Goal: Task Accomplishment & Management: Manage account settings

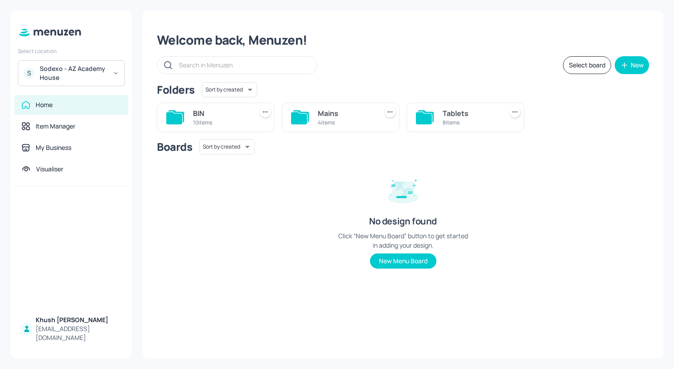
click at [117, 79] on div "S Sodexo - AZ Academy House" at bounding box center [71, 73] width 107 height 26
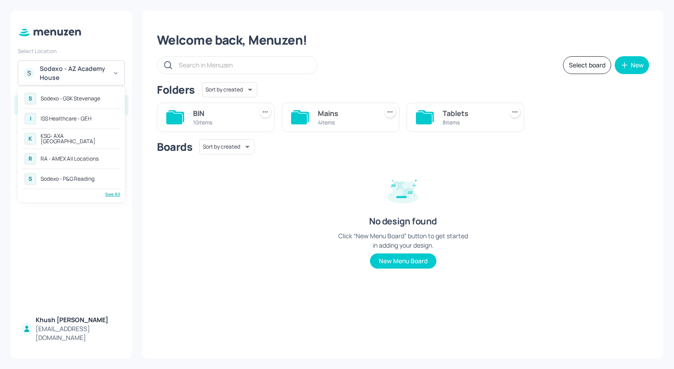
click at [87, 135] on div "K KSG- AXA [GEOGRAPHIC_DATA]" at bounding box center [71, 139] width 98 height 16
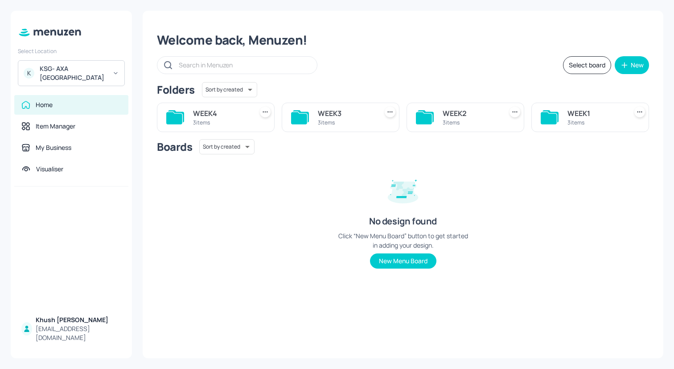
click at [574, 118] on div "WEEK1" at bounding box center [596, 113] width 56 height 11
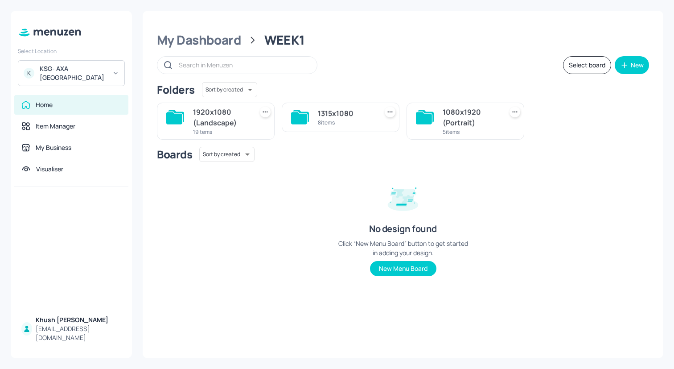
click at [221, 118] on div "1920x1080 (Landscape)" at bounding box center [221, 117] width 56 height 21
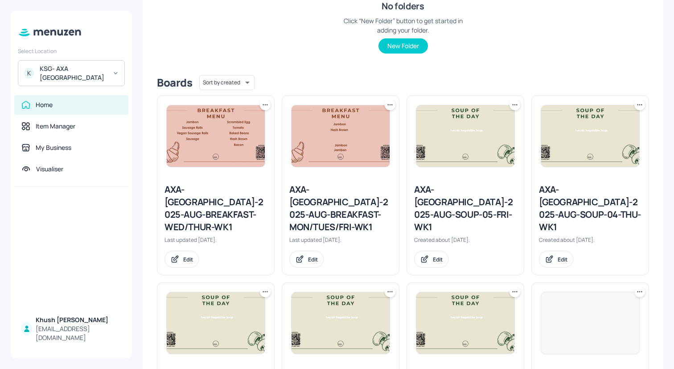
scroll to position [166, 0]
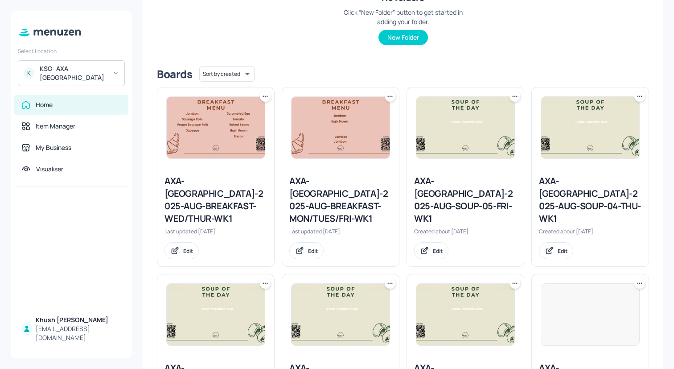
click at [246, 189] on div "AXA-DUBLIN-2025-AUG-BREAKFAST-WED/THUR-WK1" at bounding box center [216, 200] width 103 height 50
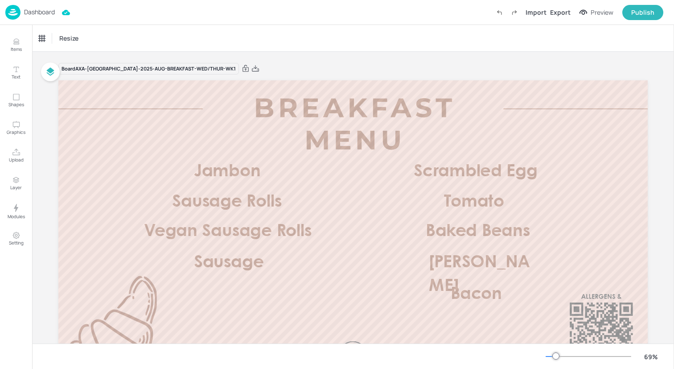
click at [13, 8] on img at bounding box center [12, 12] width 15 height 15
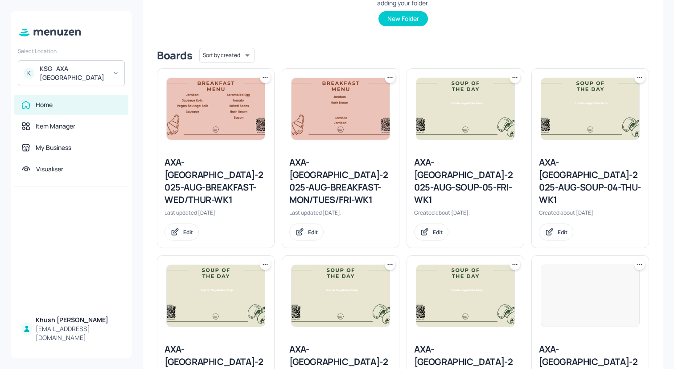
scroll to position [191, 0]
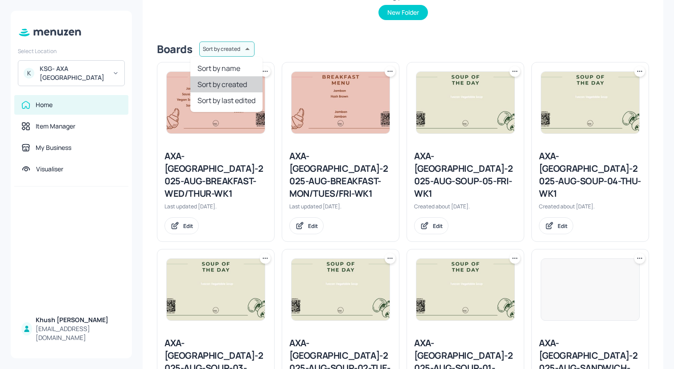
click at [227, 44] on body "Select Location K KSG- AXA Dublin Home Item Manager My Business Visualiser Khus…" at bounding box center [337, 184] width 674 height 369
click at [230, 62] on li "Sort by name" at bounding box center [226, 68] width 72 height 16
type input "name"
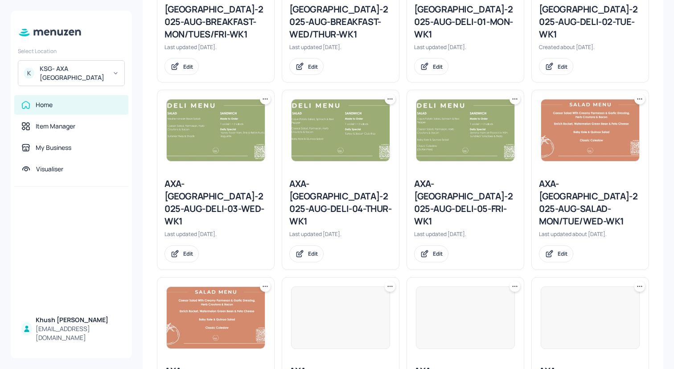
scroll to position [360, 0]
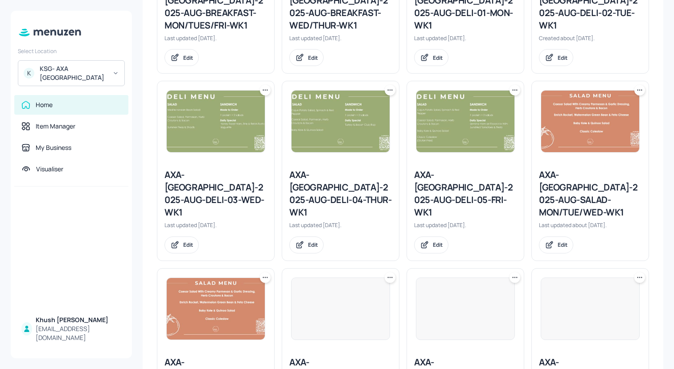
click at [578, 174] on div "AXA-DUBLIN-2025-AUG-SALAD-MON/TUE/WED-WK1" at bounding box center [590, 194] width 103 height 50
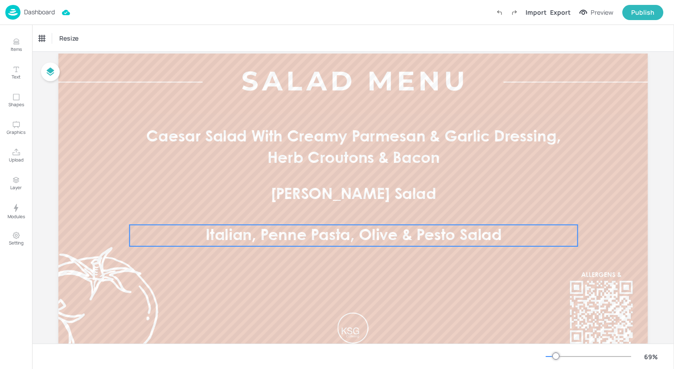
scroll to position [22, 0]
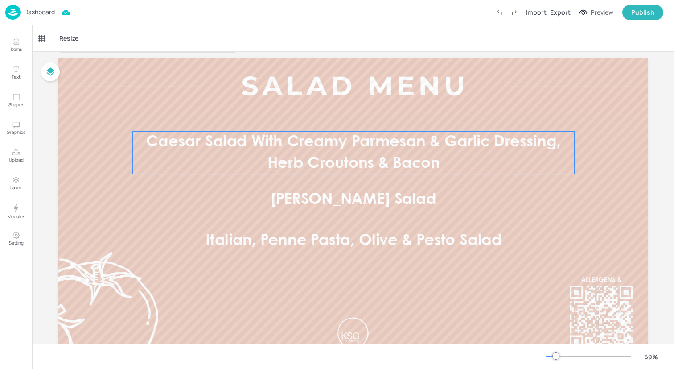
click at [308, 147] on span "Caesar Salad With Creamy Parmesan & Garlic Dressing, Herb Croutons & Bacon" at bounding box center [353, 153] width 415 height 36
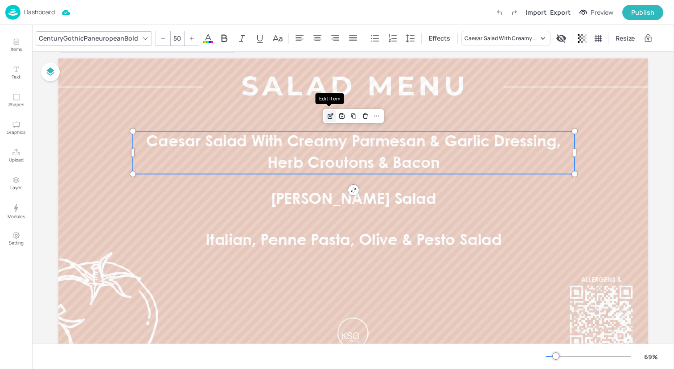
click at [328, 114] on icon "Edit Item" at bounding box center [331, 115] width 8 height 7
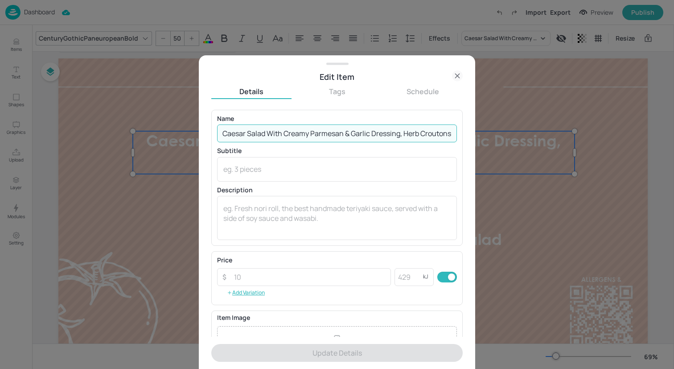
scroll to position [0, 31]
drag, startPoint x: 221, startPoint y: 133, endPoint x: 628, endPoint y: 145, distance: 407.0
click at [628, 145] on div "Edit Item Details Tags Schedule Name Caesar Salad With Creamy Parmesan & Garlic…" at bounding box center [337, 184] width 674 height 369
paste input "hickpea, Roasted Red Pepper & Soybean Salad"
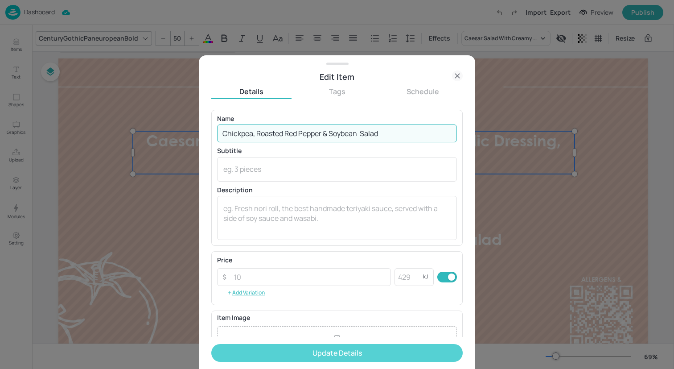
type input "Chickpea, Roasted Red Pepper & Soybean Salad"
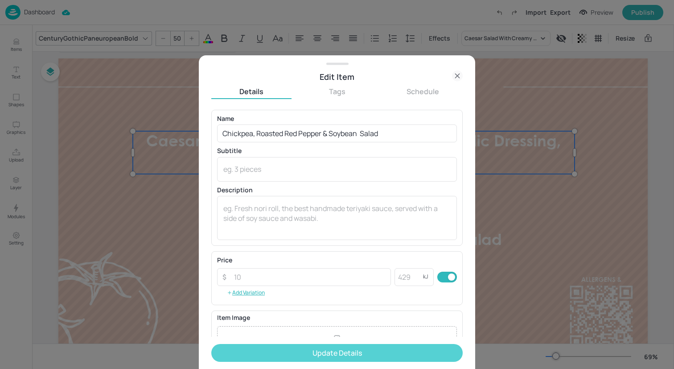
click at [373, 356] on button "Update Details" at bounding box center [337, 353] width 252 height 18
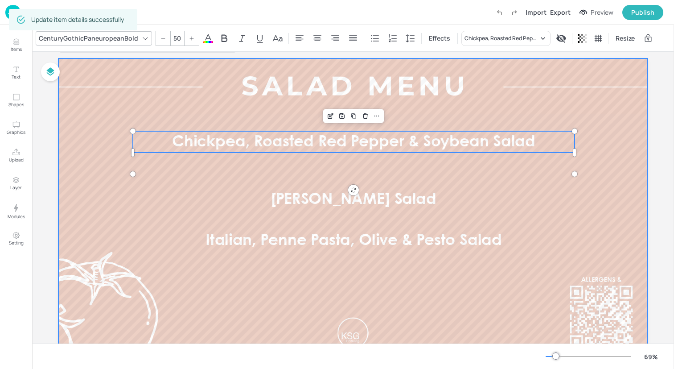
click at [318, 182] on div at bounding box center [353, 224] width 590 height 332
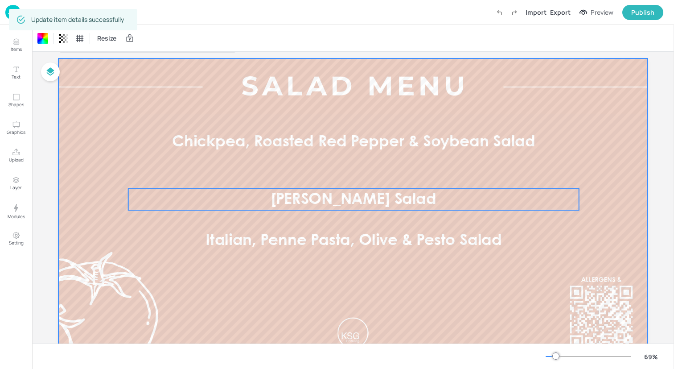
click at [317, 203] on span "Herby Tabbouleh Salad" at bounding box center [353, 199] width 165 height 15
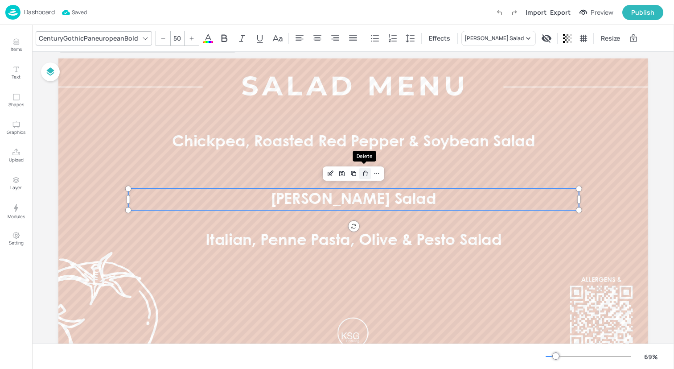
click at [362, 176] on icon "Delete" at bounding box center [365, 173] width 7 height 7
click at [352, 198] on span "Herby Tabbouleh Salad" at bounding box center [353, 199] width 165 height 15
click at [351, 174] on icon "Duplicate" at bounding box center [353, 173] width 4 height 4
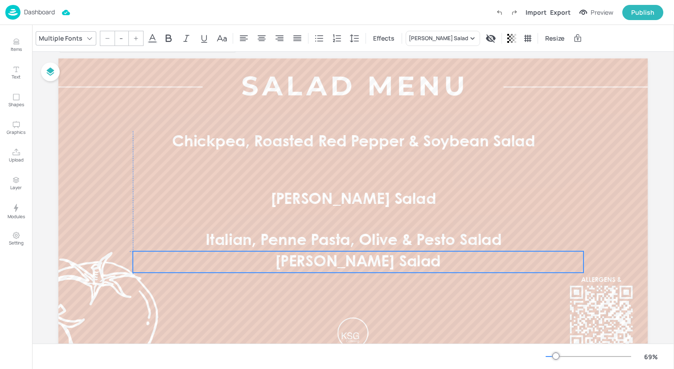
drag, startPoint x: 349, startPoint y: 203, endPoint x: 349, endPoint y: 268, distance: 64.7
click at [349, 268] on span "Herby Tabbouleh Salad" at bounding box center [358, 262] width 165 height 15
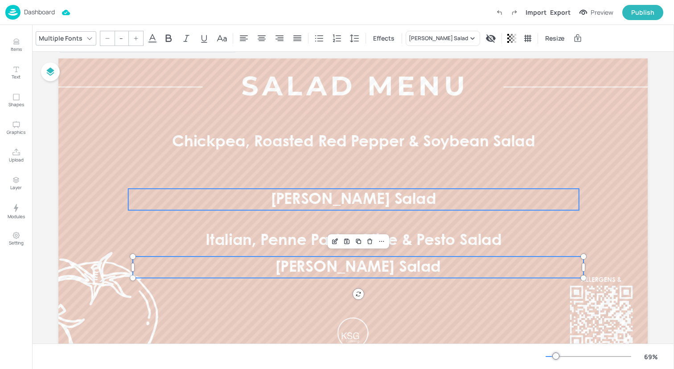
type input "50"
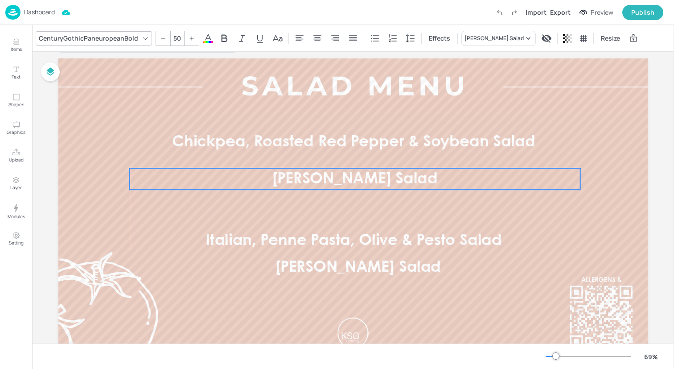
drag, startPoint x: 348, startPoint y: 195, endPoint x: 350, endPoint y: 174, distance: 20.6
click at [350, 174] on span "Herby Tabbouleh Salad" at bounding box center [355, 179] width 165 height 15
click at [330, 150] on icon "Edit Item" at bounding box center [332, 152] width 8 height 7
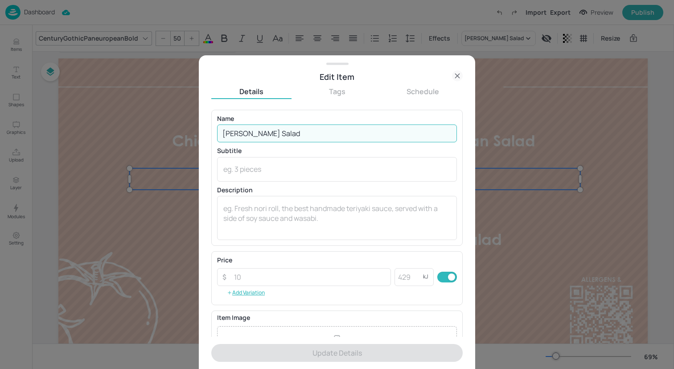
drag, startPoint x: 314, startPoint y: 136, endPoint x: 161, endPoint y: 124, distance: 154.4
click at [161, 124] on div "Edit Item Details Tags Schedule Name Herby Tabbouleh Salad ​ Subtitle x ​ Descr…" at bounding box center [337, 184] width 674 height 369
paste input "Fruity Date, Apricot & Couscous"
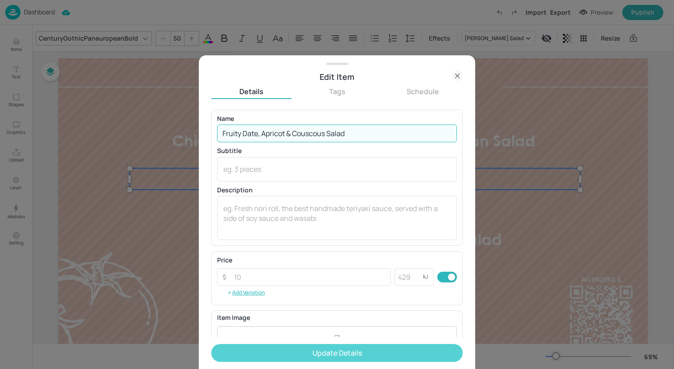
type input "Fruity Date, Apricot & Couscous Salad"
click at [309, 345] on button "Update Details" at bounding box center [337, 353] width 252 height 18
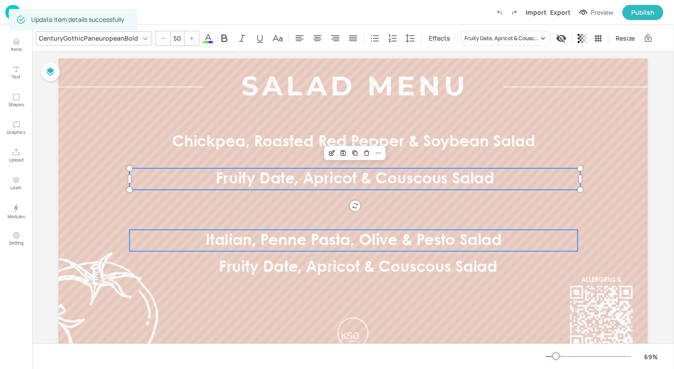
click at [331, 231] on p "Italian, Penne Pasta, Olive & Pesto Salad" at bounding box center [354, 240] width 448 height 21
type input "50"
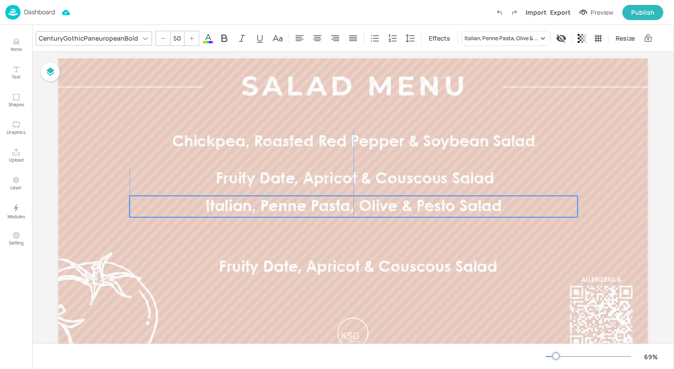
drag, startPoint x: 312, startPoint y: 242, endPoint x: 312, endPoint y: 209, distance: 33.0
click at [312, 209] on span "Italian, Penne Pasta, Olive & Pesto Salad" at bounding box center [354, 206] width 296 height 15
click at [330, 182] on icon "Edit Item" at bounding box center [332, 181] width 4 height 4
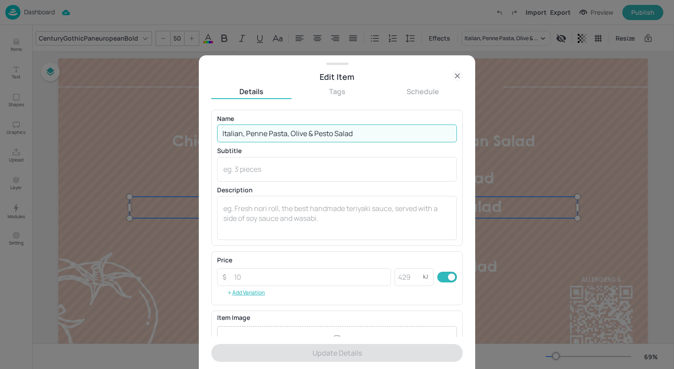
drag, startPoint x: 370, startPoint y: 133, endPoint x: 158, endPoint y: 136, distance: 212.3
click at [158, 136] on div "Edit Item Details Tags Schedule Name Italian, Penne Pasta, Olive & Pesto Salad …" at bounding box center [337, 184] width 674 height 369
paste input "Caesar Salad with Creamy Parmesan & Garlic Dressing, Herb Croutons & Bacon"
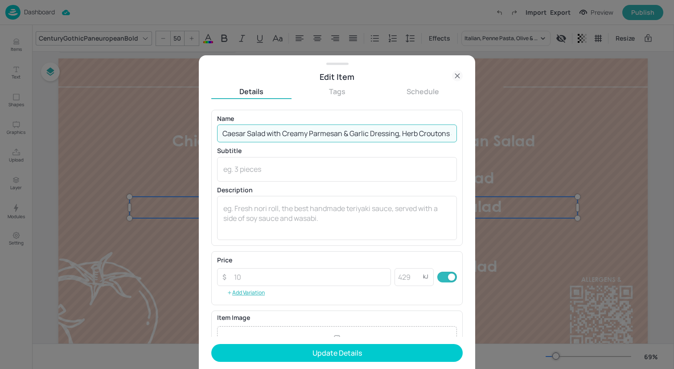
scroll to position [0, 30]
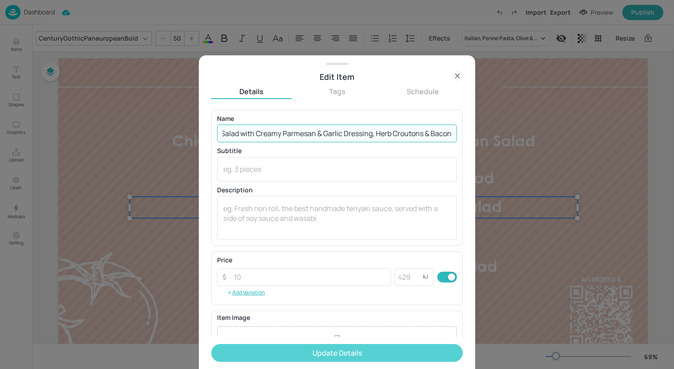
type input "Caesar Salad with Creamy Parmesan & Garlic Dressing, Herb Croutons & Bacon"
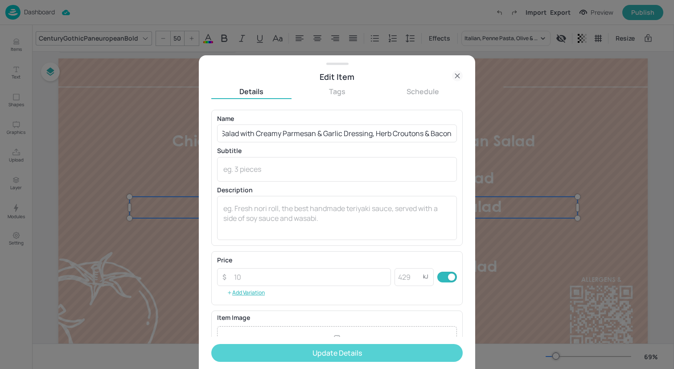
scroll to position [0, 0]
click at [304, 346] on button "Update Details" at bounding box center [337, 353] width 252 height 18
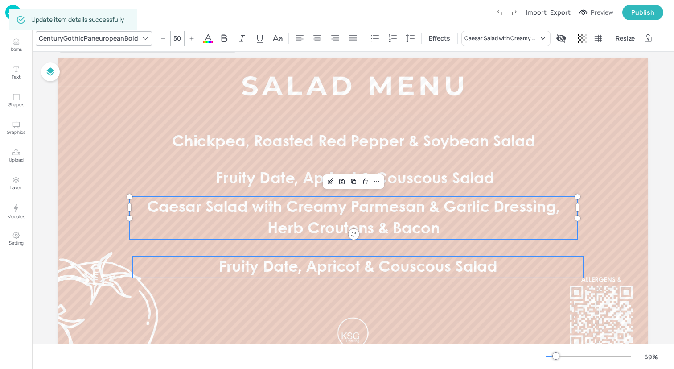
type input "50"
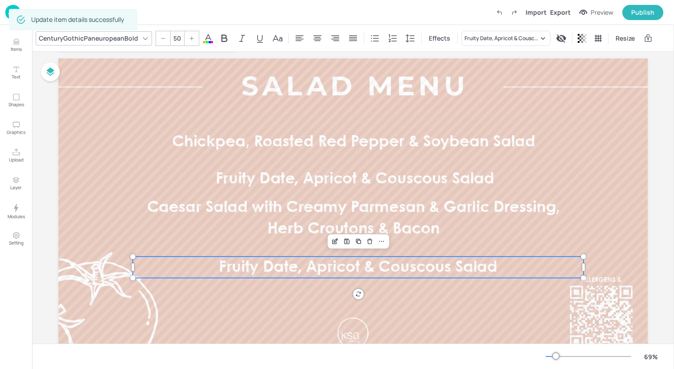
click at [248, 275] on p "Fruity Date, Apricot & Couscous Salad" at bounding box center [358, 266] width 451 height 21
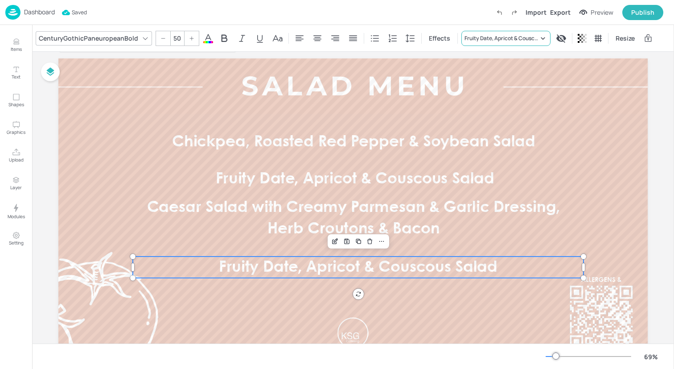
click at [501, 39] on div "Fruity Date, Apricot & Couscous Salad" at bounding box center [502, 38] width 74 height 8
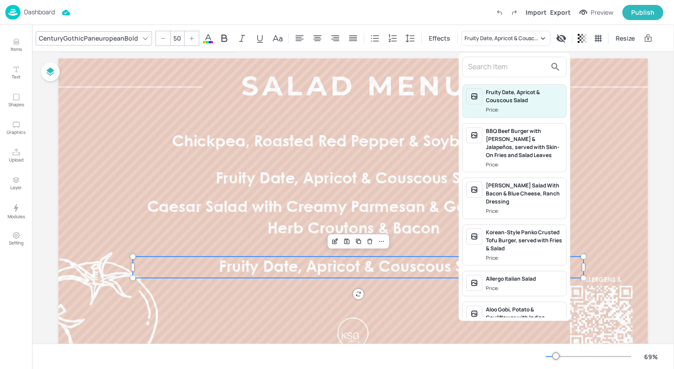
click at [496, 64] on input "text" at bounding box center [507, 67] width 79 height 14
paste input "Classic Coleslaw"
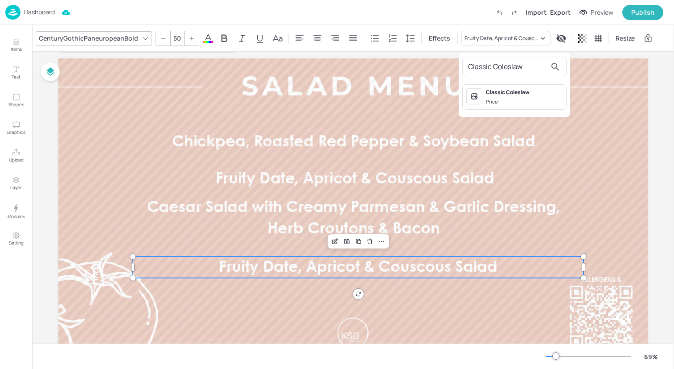
type input "Classic Coleslaw"
click at [497, 84] on div "Classic Coleslaw Price:" at bounding box center [515, 97] width 112 height 33
click at [497, 94] on div "Classic Coleslaw" at bounding box center [524, 92] width 77 height 8
